Goal: Task Accomplishment & Management: Use online tool/utility

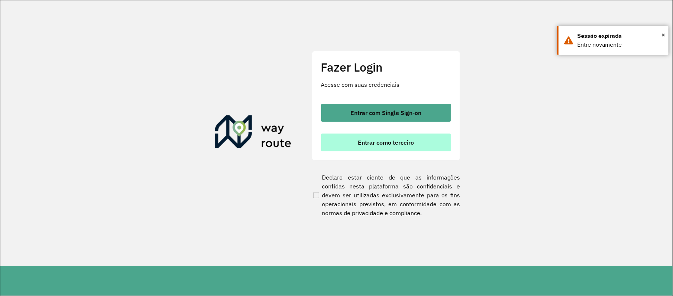
click at [369, 150] on button "Entrar como terceiro" at bounding box center [386, 143] width 130 height 18
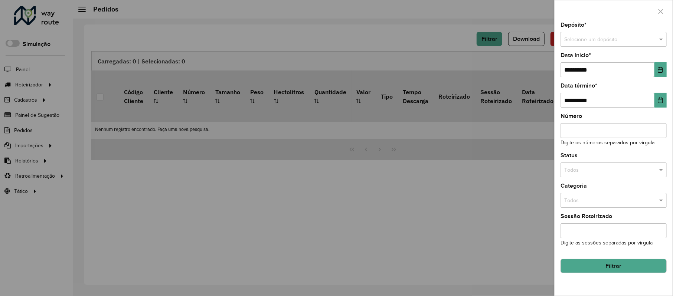
click at [511, 193] on div at bounding box center [336, 148] width 673 height 296
